Goal: Entertainment & Leisure: Consume media (video, audio)

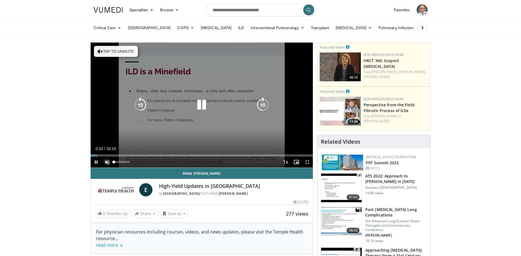
click at [105, 162] on span "Video Player" at bounding box center [107, 161] width 11 height 11
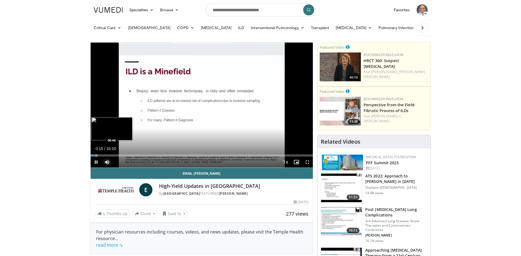
click at [96, 155] on div "Progress Bar" at bounding box center [96, 155] width 1 height 2
click at [100, 156] on div "Loaded : 6.48% 01:28 01:30" at bounding box center [202, 155] width 222 height 2
click at [105, 156] on video-js "**********" at bounding box center [202, 105] width 222 height 125
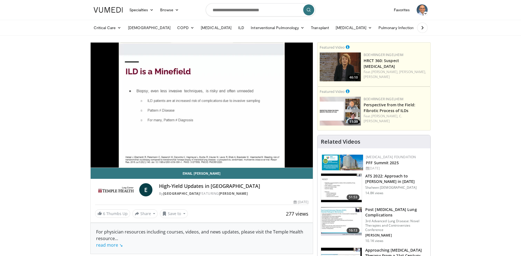
click at [107, 156] on div "10 seconds Tap to unmute" at bounding box center [202, 105] width 222 height 125
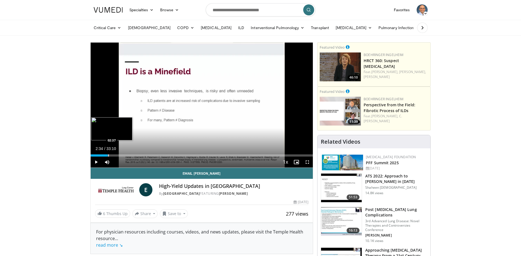
click at [108, 156] on div "Progress Bar" at bounding box center [108, 155] width 1 height 2
click at [113, 155] on div "Progress Bar" at bounding box center [112, 155] width 1 height 2
click at [95, 163] on span "Video Player" at bounding box center [96, 161] width 11 height 11
drag, startPoint x: 113, startPoint y: 156, endPoint x: 109, endPoint y: 156, distance: 3.9
click at [110, 156] on div "Progress Bar" at bounding box center [110, 155] width 1 height 2
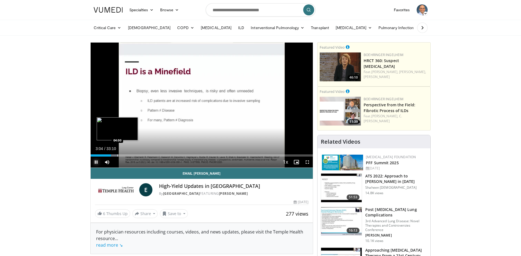
click at [117, 156] on div "Progress Bar" at bounding box center [117, 155] width 1 height 2
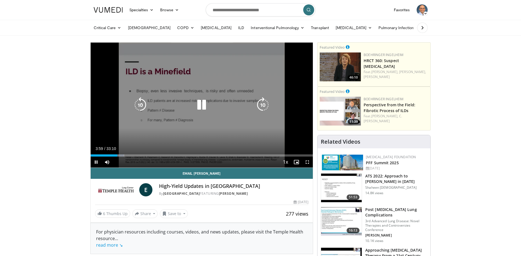
click at [128, 157] on div "Current Time 3:59 / Duration 33:10 Pause Skip Backward Skip Forward Mute 0% Loa…" at bounding box center [202, 161] width 222 height 11
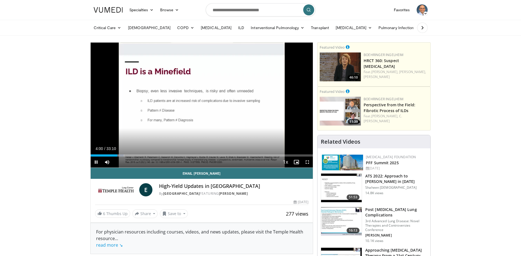
click at [124, 157] on div "Current Time 4:00 / Duration 33:10 Pause Skip Backward Skip Forward Mute 0% Loa…" at bounding box center [202, 161] width 222 height 11
click at [124, 154] on div "Progress Bar" at bounding box center [124, 155] width 1 height 2
click at [135, 155] on div "Progress Bar" at bounding box center [135, 155] width 1 height 2
click at [135, 156] on div "Progress Bar" at bounding box center [135, 155] width 1 height 2
click at [96, 164] on span "Video Player" at bounding box center [96, 161] width 11 height 11
